Goal: Task Accomplishment & Management: Manage account settings

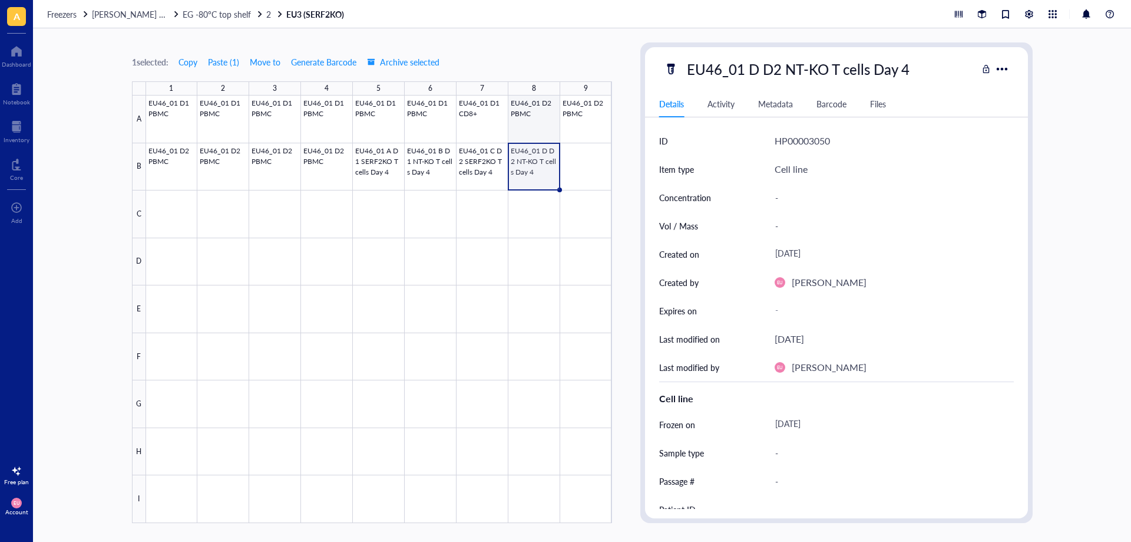
click at [542, 111] on div at bounding box center [379, 308] width 466 height 427
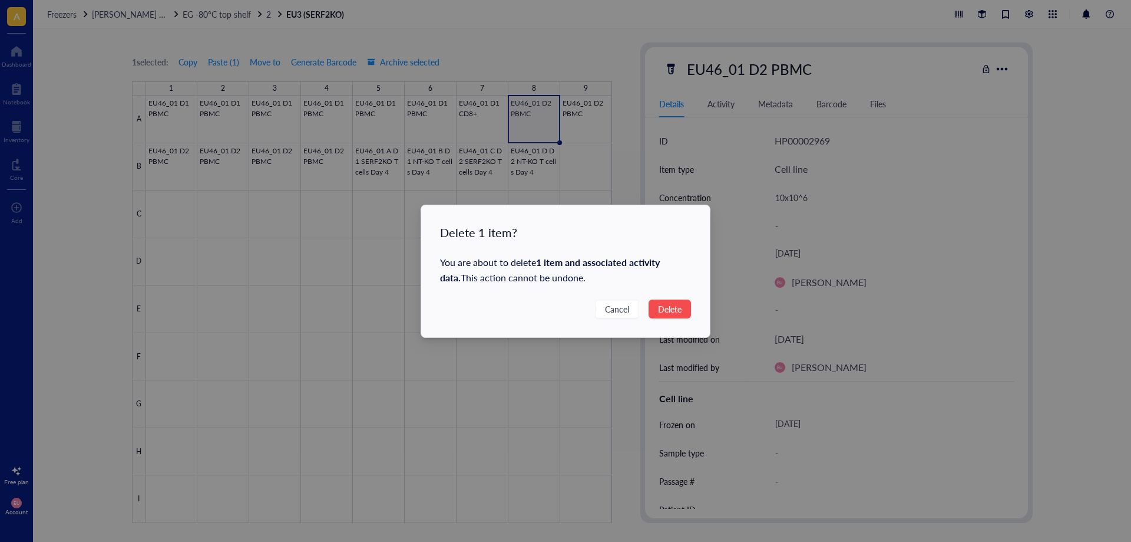
click at [666, 311] on span "Delete" at bounding box center [670, 308] width 24 height 13
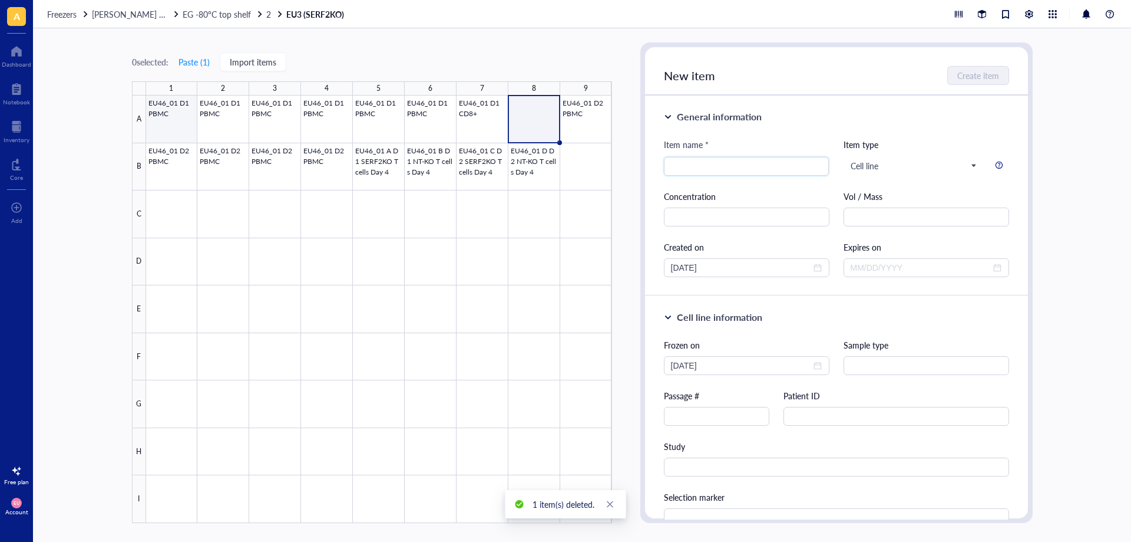
click at [159, 114] on div at bounding box center [379, 308] width 466 height 427
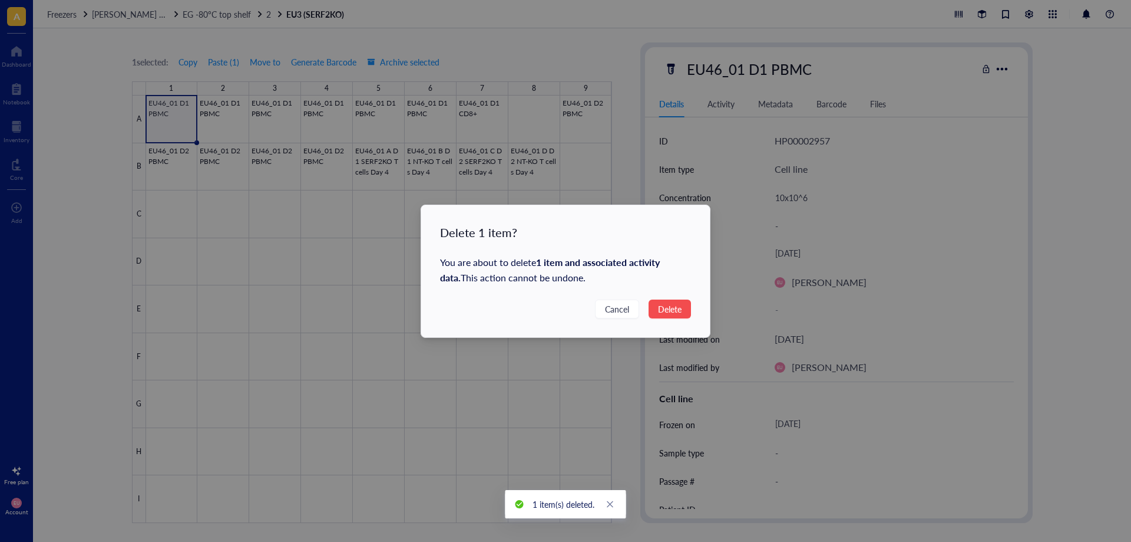
click at [669, 306] on span "Delete" at bounding box center [670, 308] width 24 height 13
